Goal: Task Accomplishment & Management: Use online tool/utility

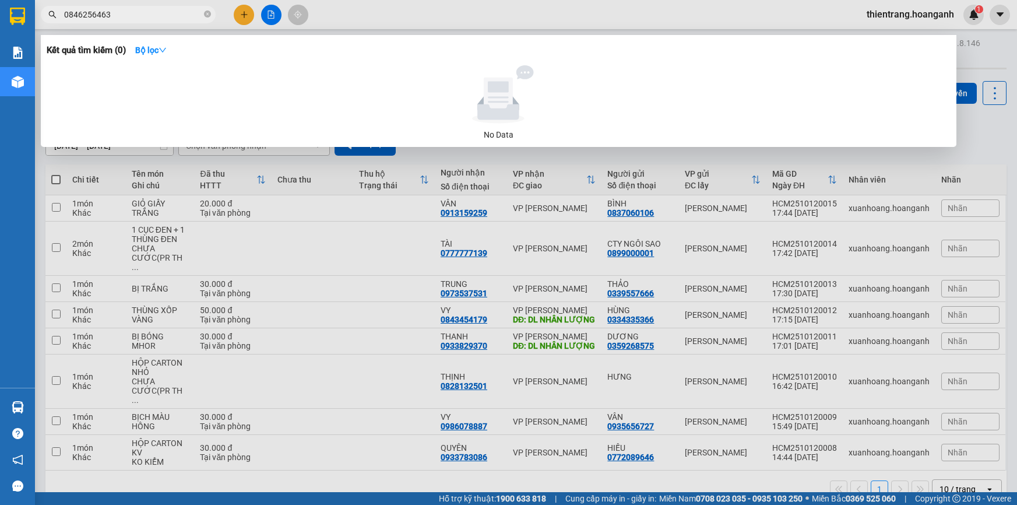
click at [268, 15] on div at bounding box center [508, 252] width 1017 height 505
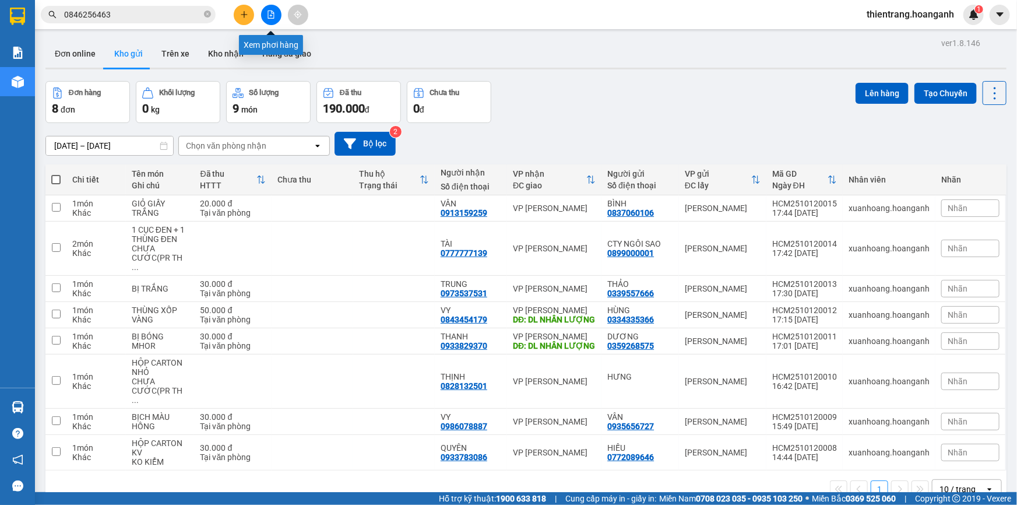
click at [272, 15] on icon "file-add" at bounding box center [271, 14] width 6 height 8
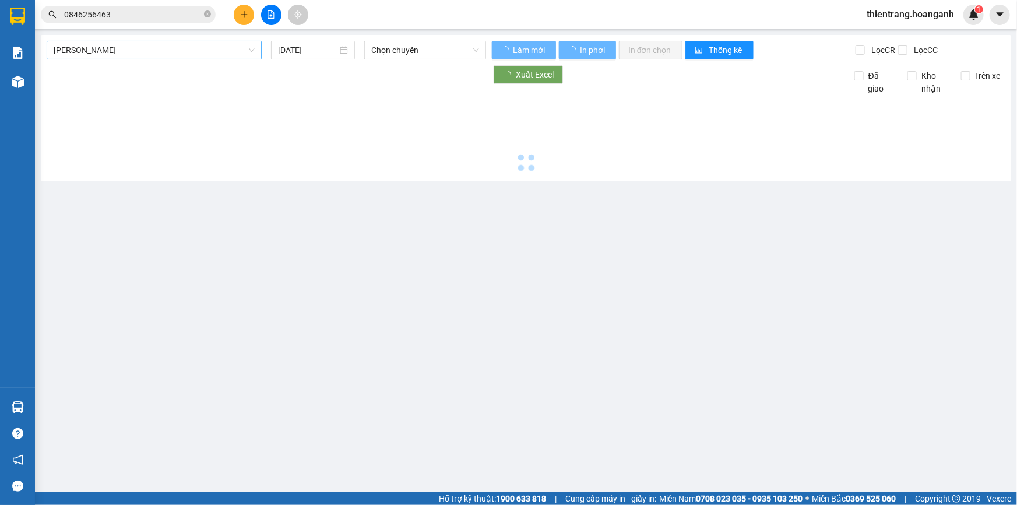
drag, startPoint x: 167, startPoint y: 50, endPoint x: 166, endPoint y: 58, distance: 8.3
click at [167, 50] on span "Hồ Chí Minh - Phan Rang" at bounding box center [154, 49] width 201 height 17
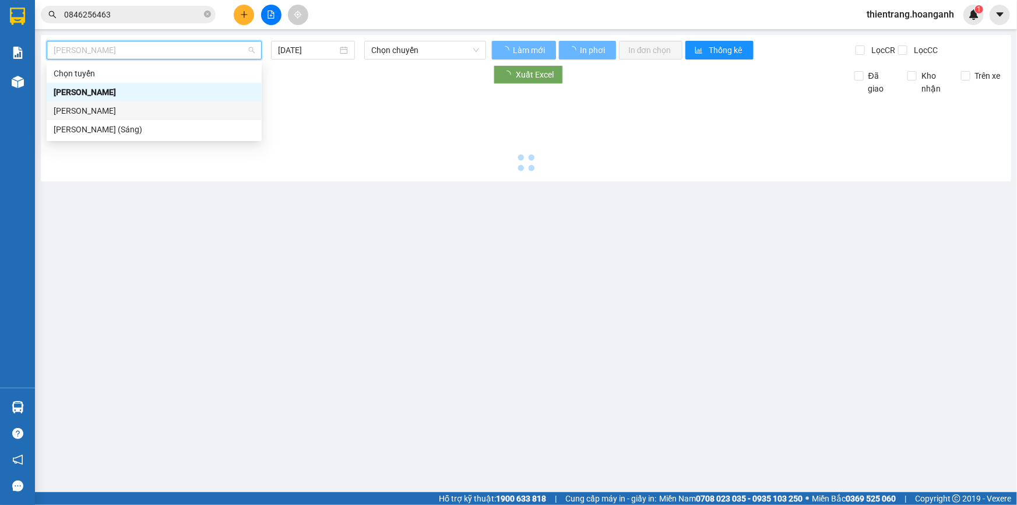
drag, startPoint x: 166, startPoint y: 58, endPoint x: 369, endPoint y: 81, distance: 204.7
click at [175, 111] on div "Phan Rang - Hồ Chí Minh" at bounding box center [154, 110] width 201 height 13
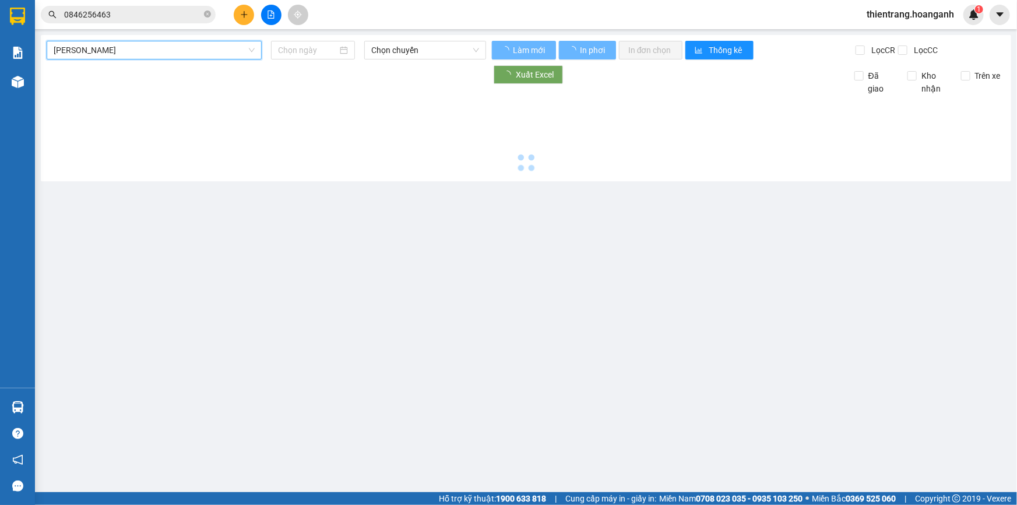
type input "12/10/2025"
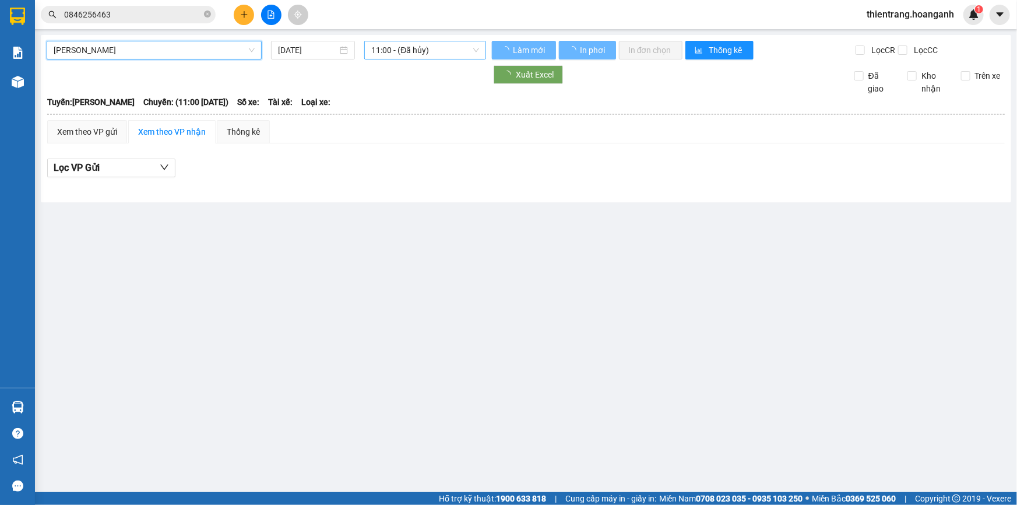
click at [440, 50] on span "11:00 - (Đã hủy)" at bounding box center [425, 49] width 108 height 17
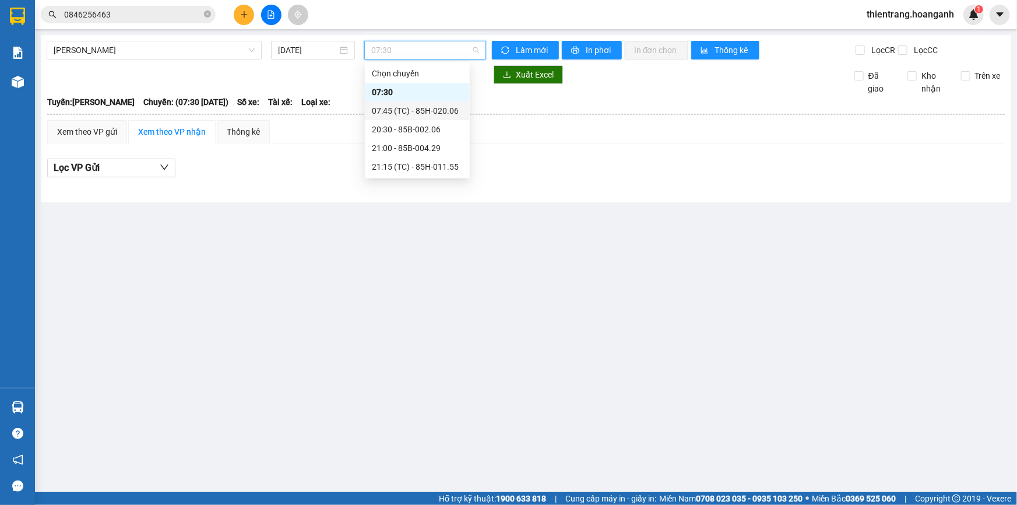
click at [410, 115] on div "07:45 (TC) - 85H-020.06" at bounding box center [417, 110] width 91 height 13
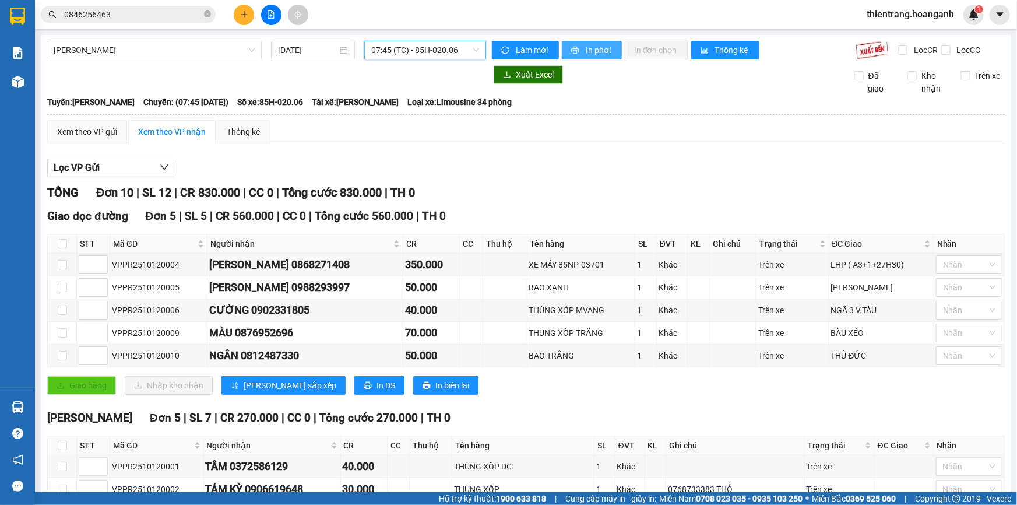
click at [593, 58] on button "In phơi" at bounding box center [592, 50] width 60 height 19
click at [431, 49] on span "07:45 (TC) - 85H-020.06" at bounding box center [425, 49] width 108 height 17
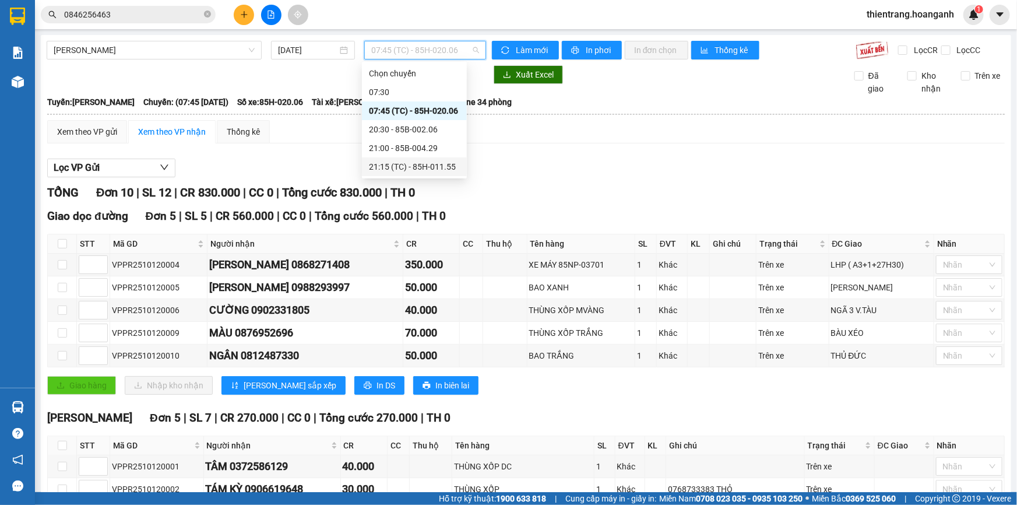
click at [438, 162] on div "21:15 (TC) - 85H-011.55" at bounding box center [414, 166] width 91 height 13
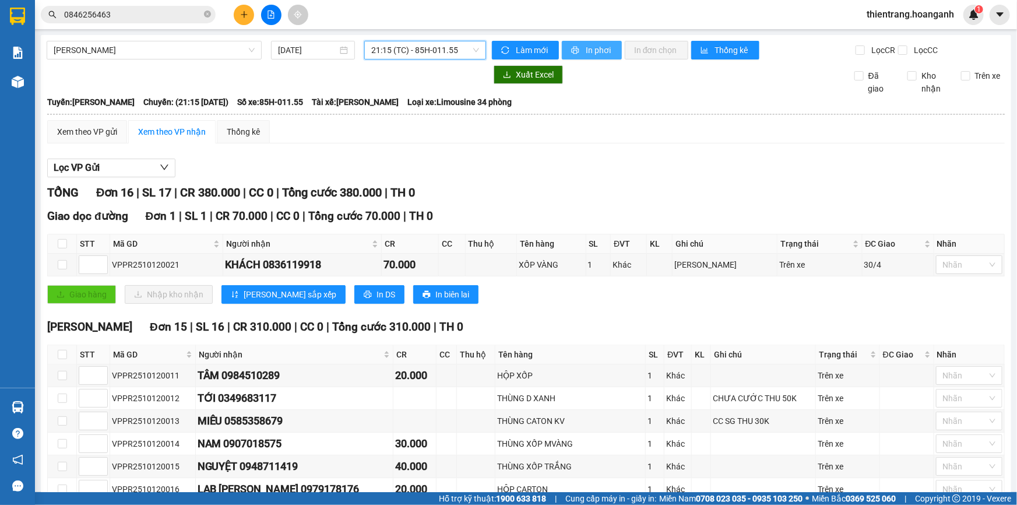
click at [577, 47] on button "In phơi" at bounding box center [592, 50] width 60 height 19
click at [856, 167] on div "Lọc VP Gửi" at bounding box center [526, 168] width 958 height 19
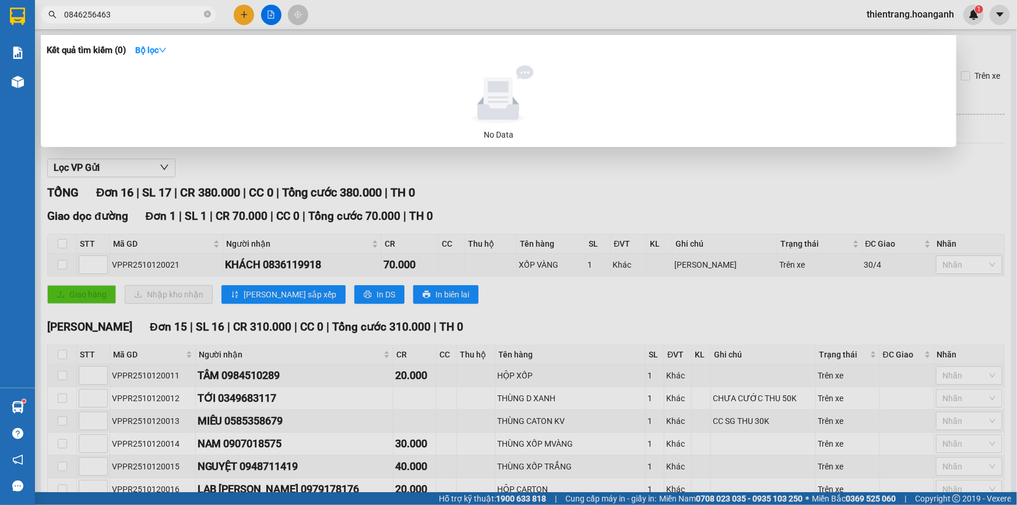
click at [191, 21] on span "0846256463" at bounding box center [128, 14] width 175 height 17
click at [209, 15] on icon "close-circle" at bounding box center [207, 13] width 7 height 7
type input "DƯƠNG"
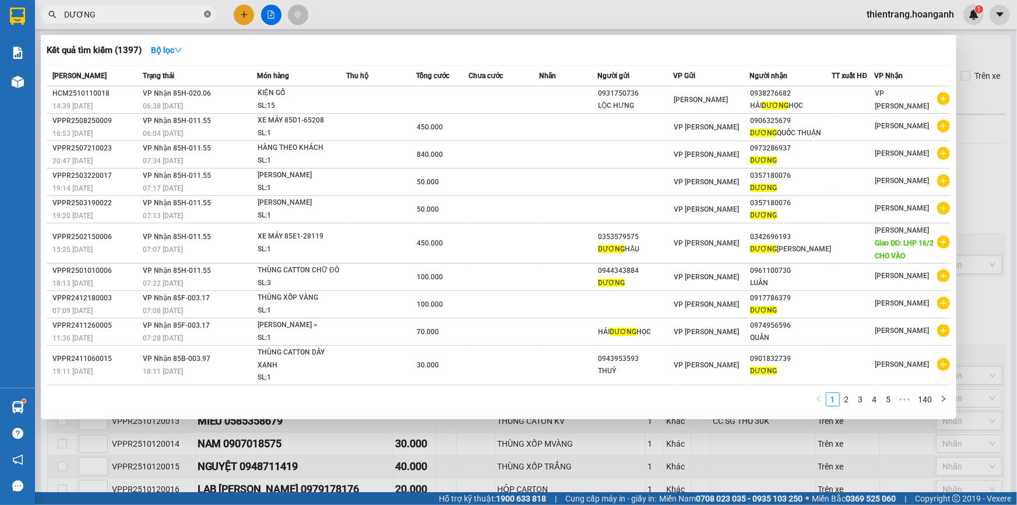
click at [206, 16] on icon "close-circle" at bounding box center [207, 13] width 7 height 7
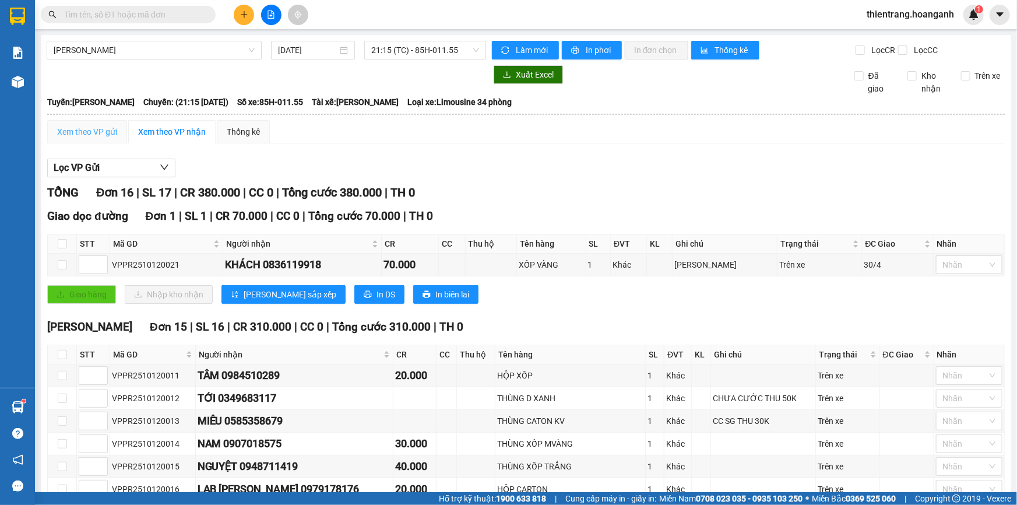
click at [97, 140] on div "Xem theo VP gửi" at bounding box center [87, 131] width 80 height 23
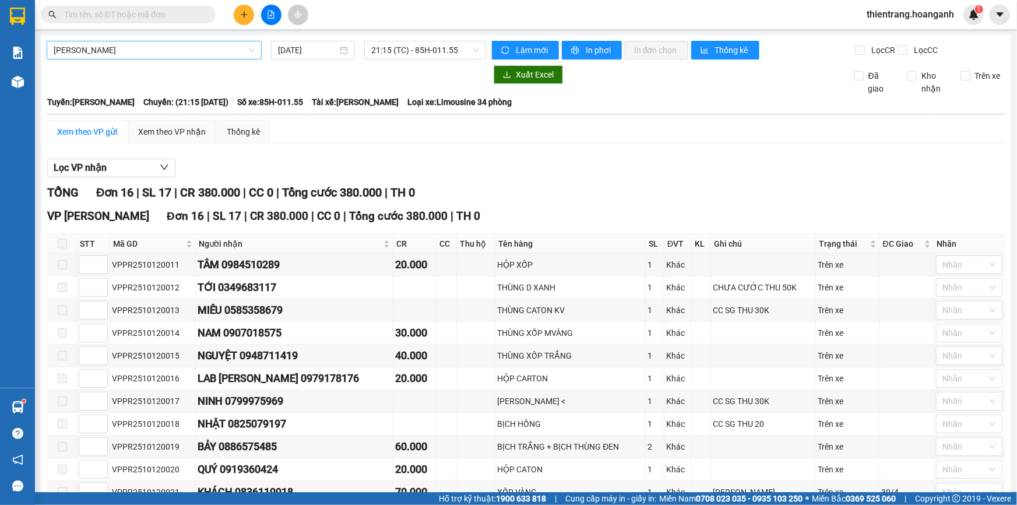
click at [195, 55] on span "Phan Rang - Hồ Chí Minh" at bounding box center [154, 49] width 201 height 17
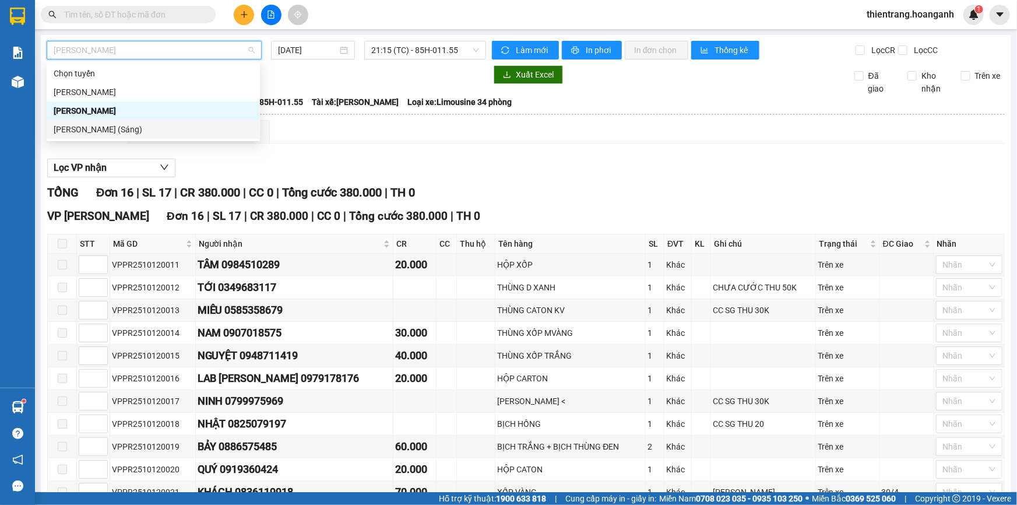
click at [182, 132] on div "Hồ Chí Minh - Phan Rang (Sáng)" at bounding box center [153, 129] width 199 height 13
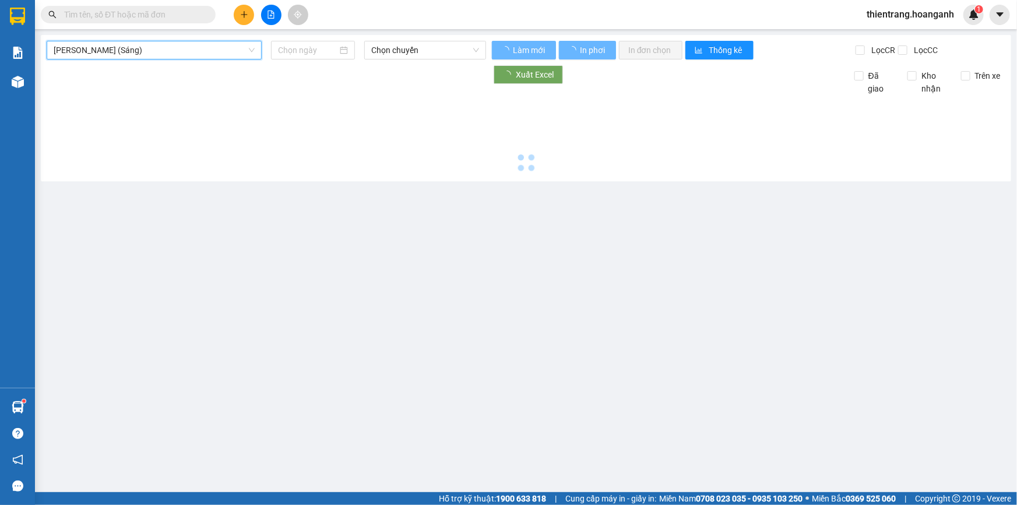
type input "12/10/2025"
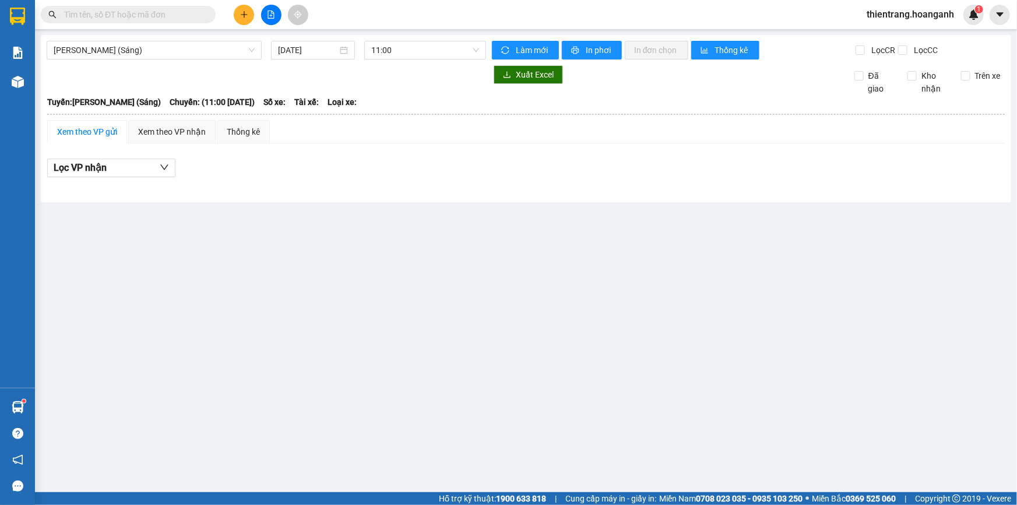
click at [125, 12] on input "text" at bounding box center [133, 14] width 138 height 13
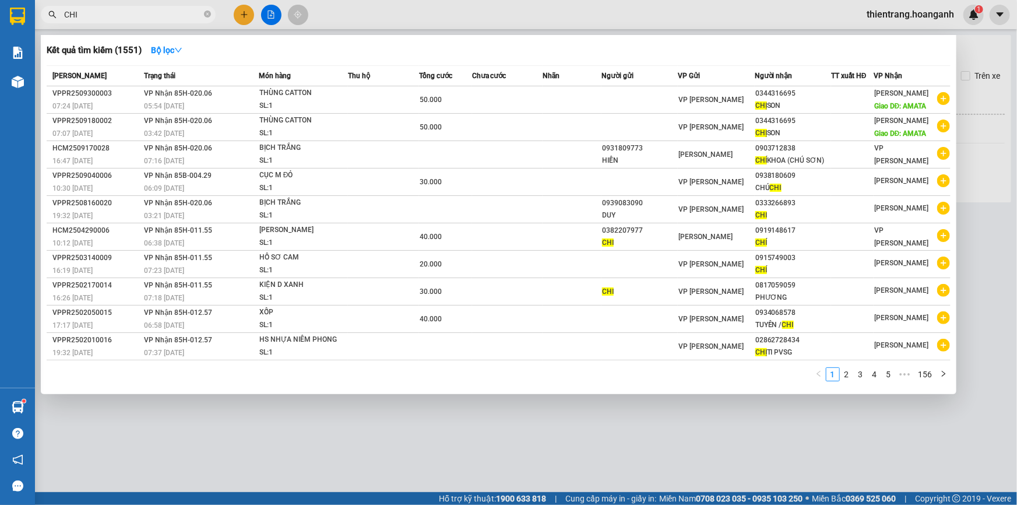
type input "CHI"
click at [617, 31] on div at bounding box center [508, 252] width 1017 height 505
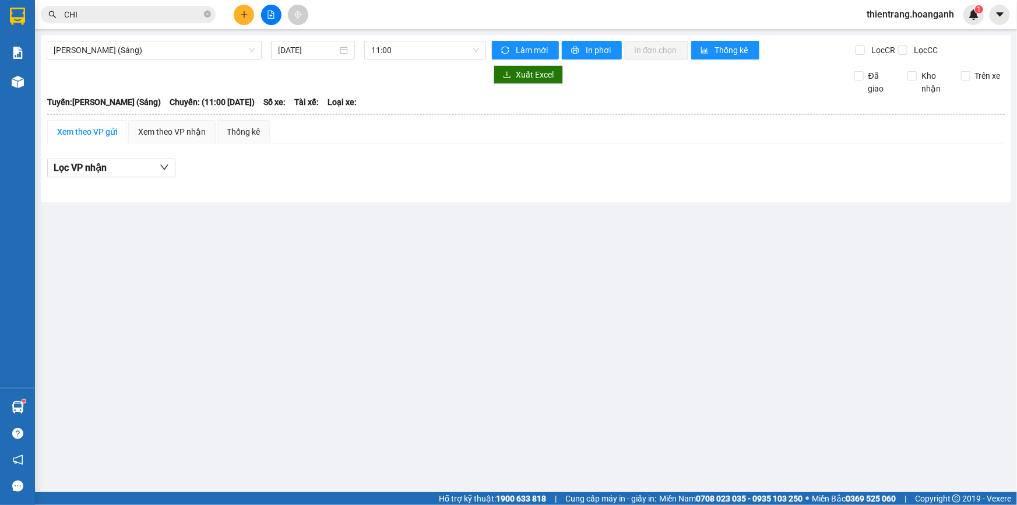
click at [902, 13] on span "thientrang.hoanganh" at bounding box center [911, 14] width 106 height 15
click at [725, 130] on div "Xem theo VP gửi Xem theo VP nhận Thống kê" at bounding box center [526, 131] width 958 height 23
click at [872, 9] on span "thientrang.hoanganh" at bounding box center [911, 14] width 106 height 15
click at [862, 33] on li "Đăng xuất" at bounding box center [910, 36] width 108 height 19
